Goal: Task Accomplishment & Management: Complete application form

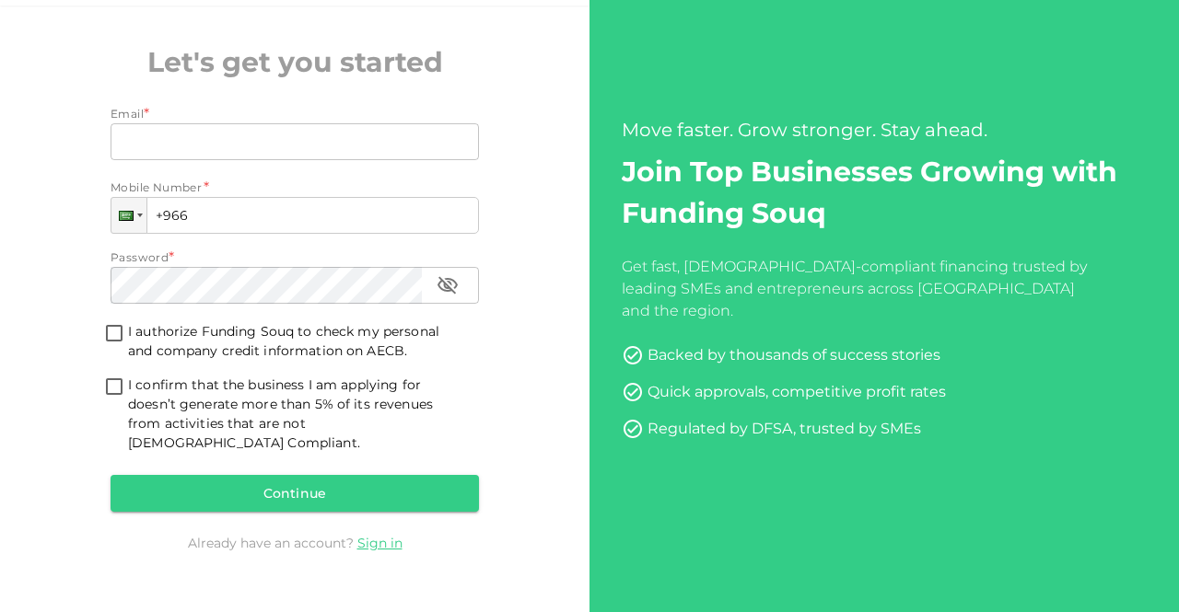
scroll to position [77, 0]
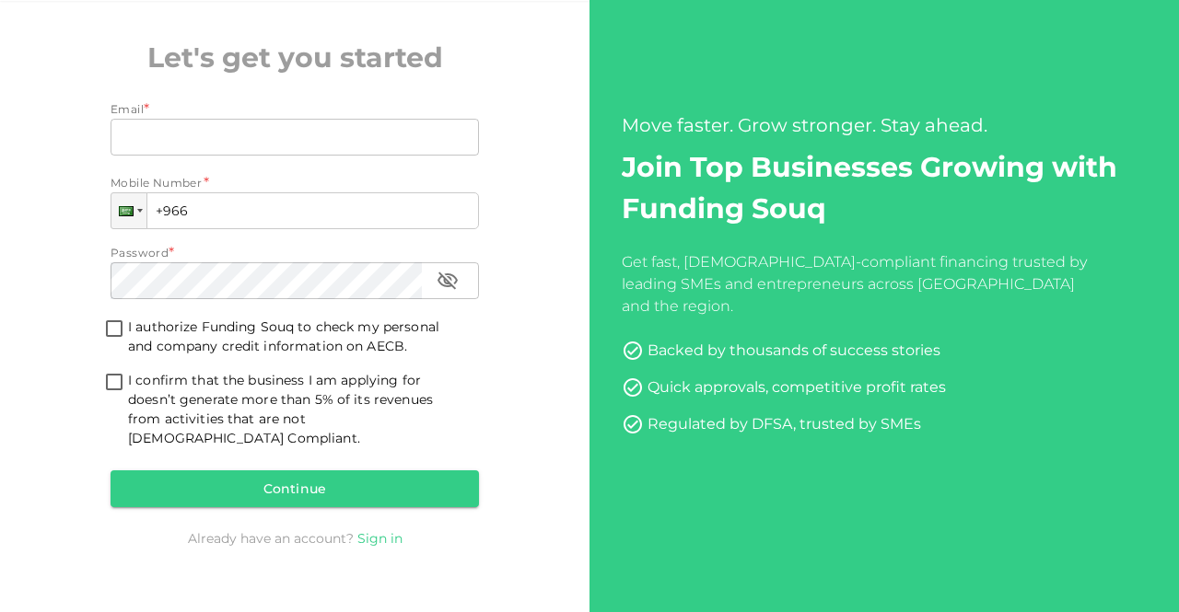
click at [383, 530] on link "Sign in" at bounding box center [379, 538] width 45 height 17
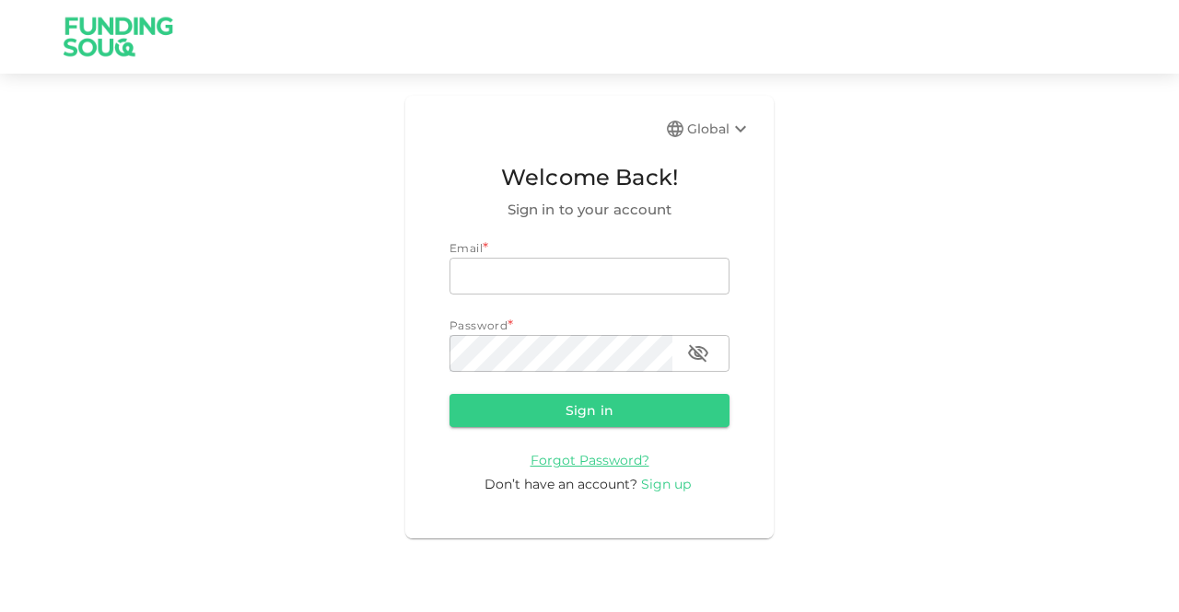
click at [669, 487] on span "Sign up" at bounding box center [666, 484] width 50 height 17
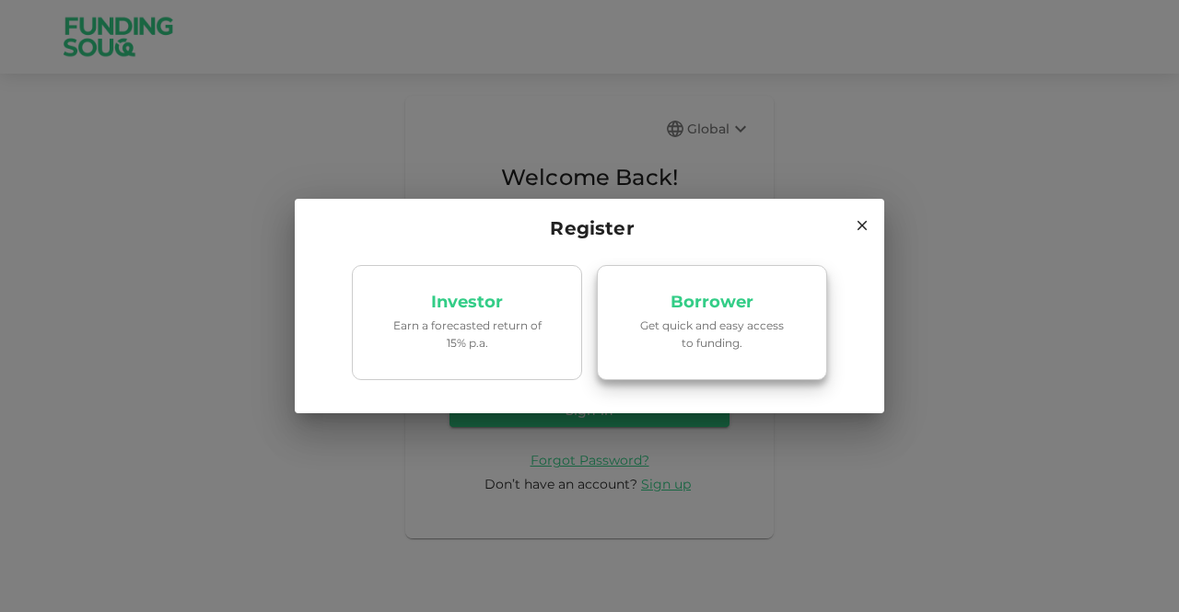
click at [689, 333] on p "Get quick and easy access to funding." at bounding box center [712, 334] width 157 height 35
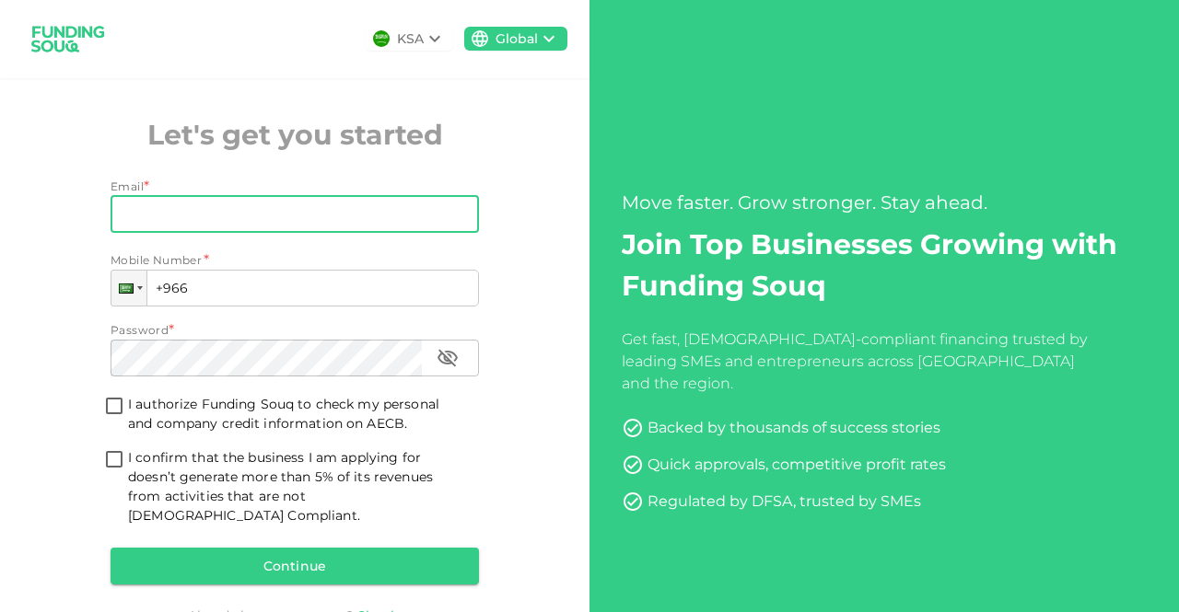
click at [344, 215] on input "Email" at bounding box center [285, 214] width 348 height 37
click at [291, 208] on input "Email" at bounding box center [285, 214] width 348 height 37
